Goal: Information Seeking & Learning: Learn about a topic

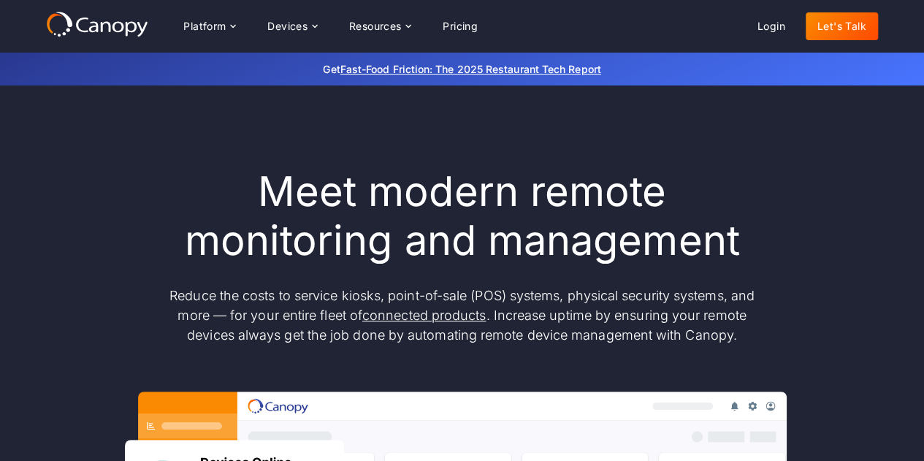
click at [123, 28] on icon at bounding box center [119, 26] width 12 height 11
click at [474, 24] on link "Pricing" at bounding box center [460, 26] width 58 height 28
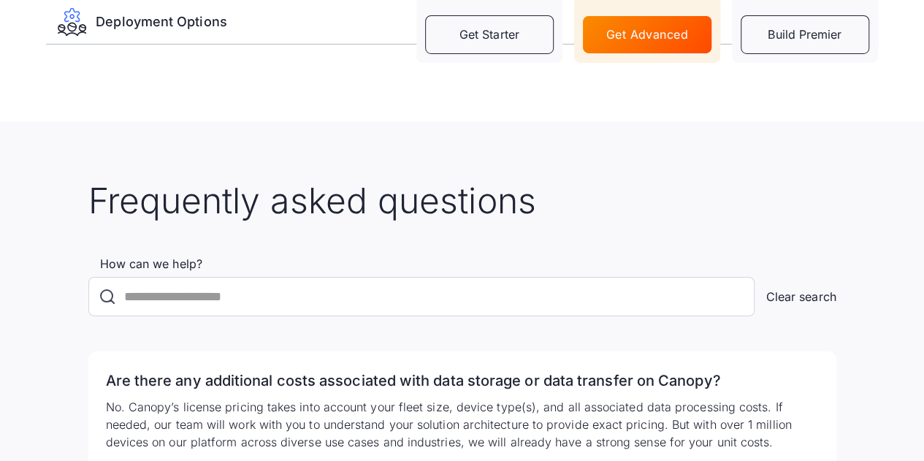
scroll to position [2850, 0]
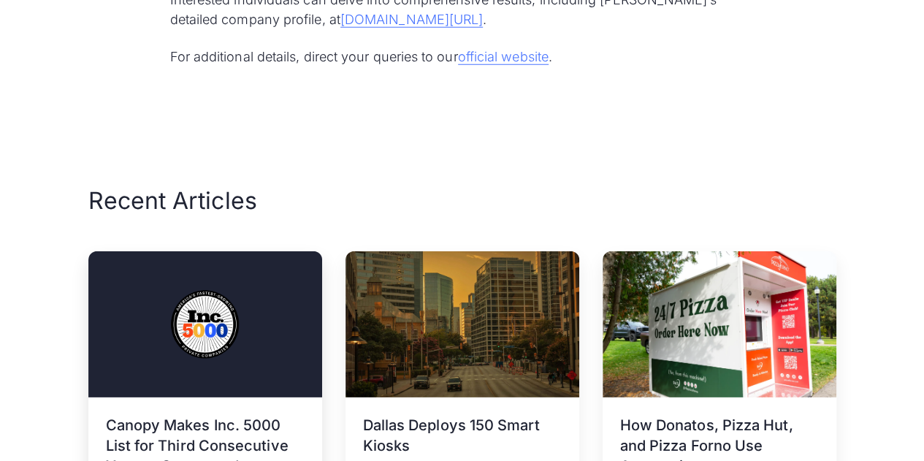
scroll to position [2119, 0]
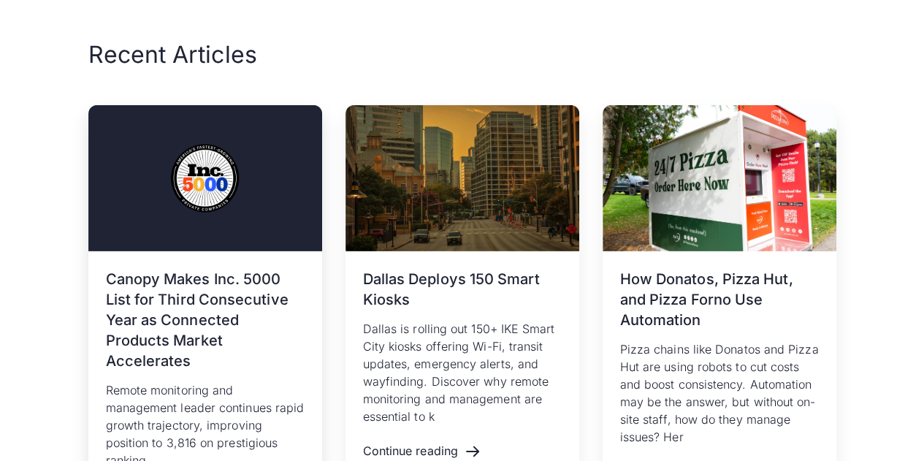
click at [178, 333] on h3 "Canopy Makes Inc. 5000 List for Third Consecutive Year as Connected Products Ma…" at bounding box center [205, 320] width 199 height 102
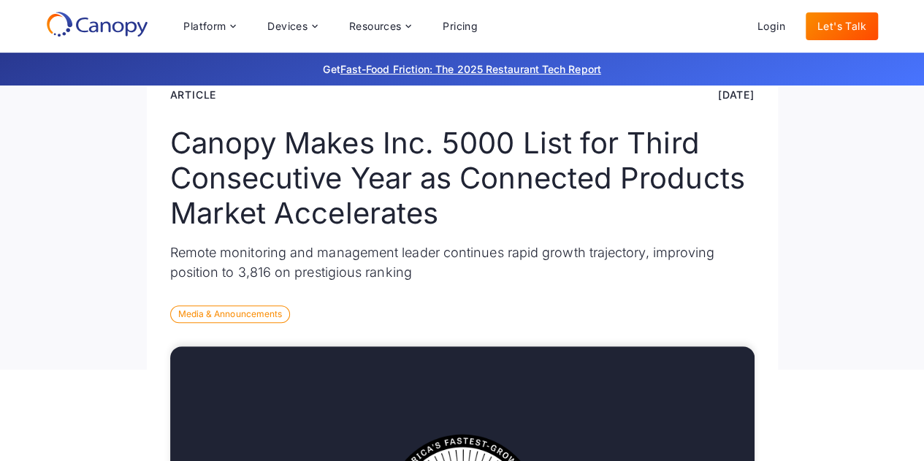
scroll to position [73, 0]
